Goal: Information Seeking & Learning: Learn about a topic

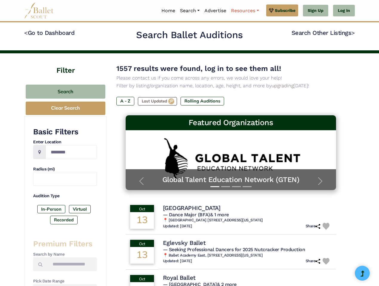
click at [244, 11] on link "Resources" at bounding box center [244, 10] width 33 height 13
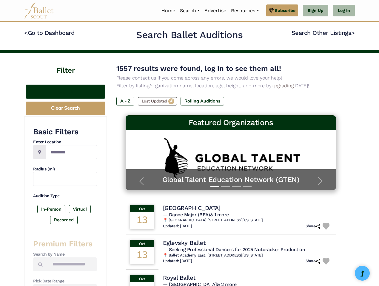
click at [65, 92] on button "Search" at bounding box center [66, 92] width 80 height 14
click at [65, 108] on button "Clear Search" at bounding box center [66, 108] width 80 height 13
click at [51, 209] on label "In-Person" at bounding box center [51, 209] width 28 height 8
click at [79, 209] on label "Virtual" at bounding box center [80, 209] width 22 height 8
click at [64, 220] on label "Recorded" at bounding box center [63, 220] width 27 height 8
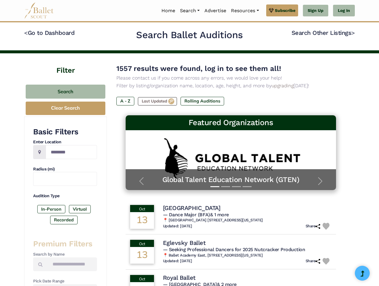
click at [125, 101] on label "A - Z" at bounding box center [125, 101] width 18 height 8
click at [158, 101] on label "Last Updated" at bounding box center [157, 101] width 39 height 8
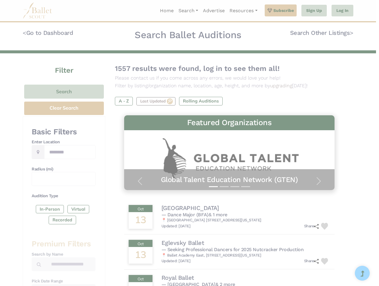
click at [0, 0] on h5 "Premium Feature" at bounding box center [0, 0] width 0 height 0
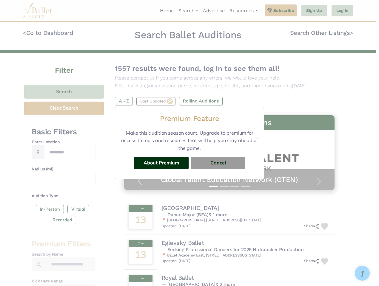
click at [231, 217] on div "Premium Feature Make this audition season count. Upgrade to premium for access …" at bounding box center [189, 143] width 379 height 286
